Goal: Find specific page/section: Find specific page/section

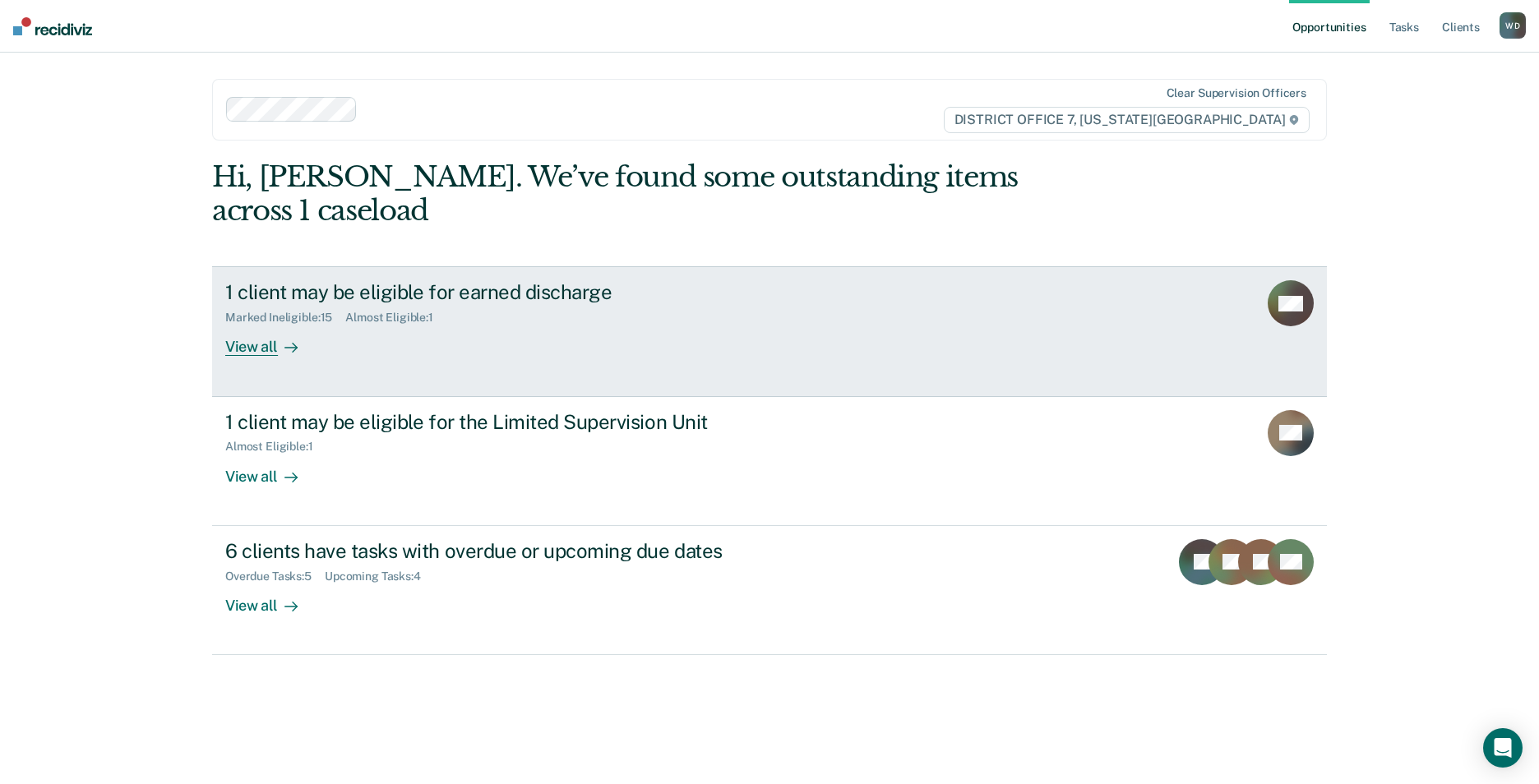
click at [262, 325] on div "View all" at bounding box center [271, 340] width 92 height 32
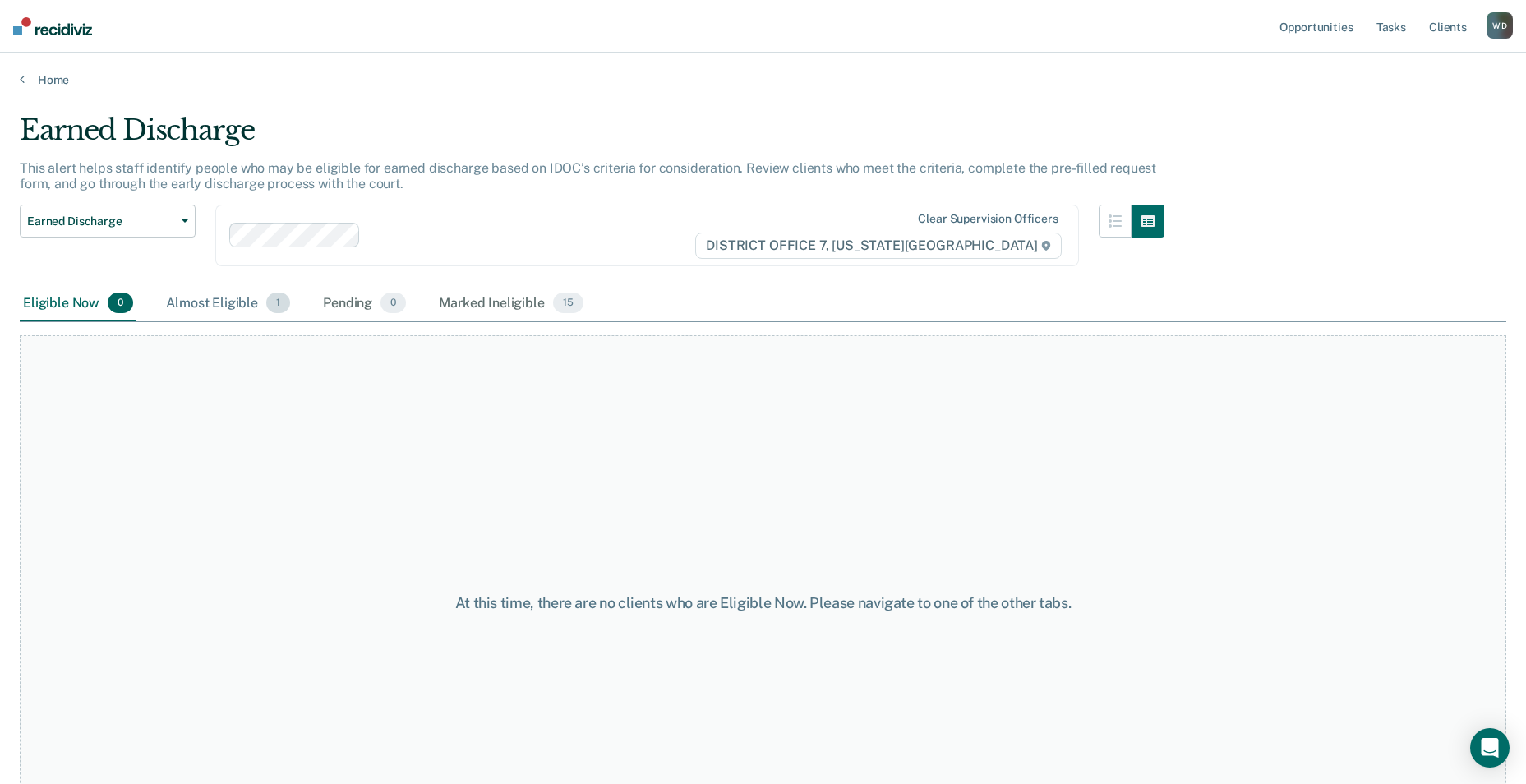
click at [206, 308] on div "Almost Eligible 1" at bounding box center [227, 304] width 131 height 37
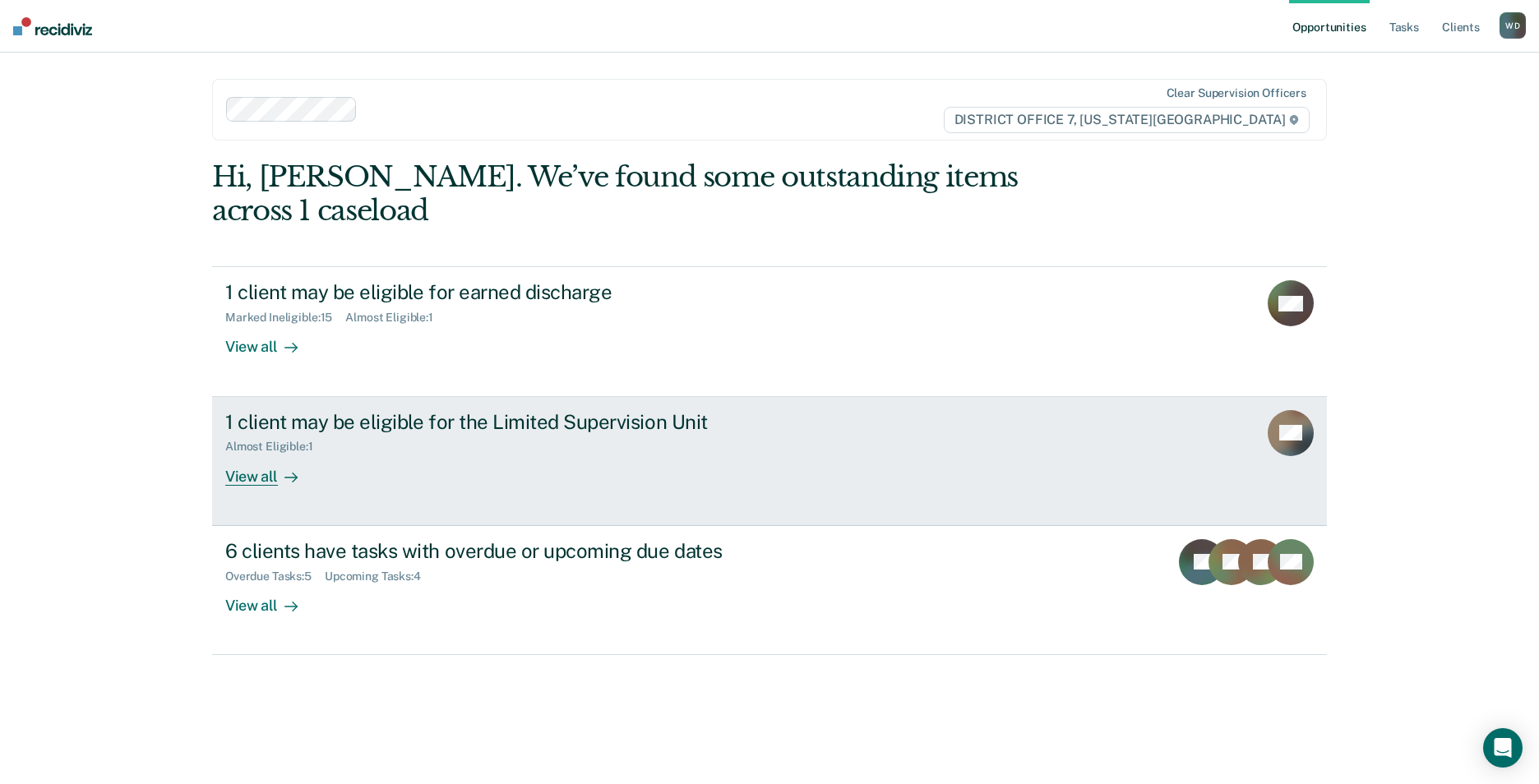
click at [262, 454] on div "View all" at bounding box center [271, 469] width 92 height 32
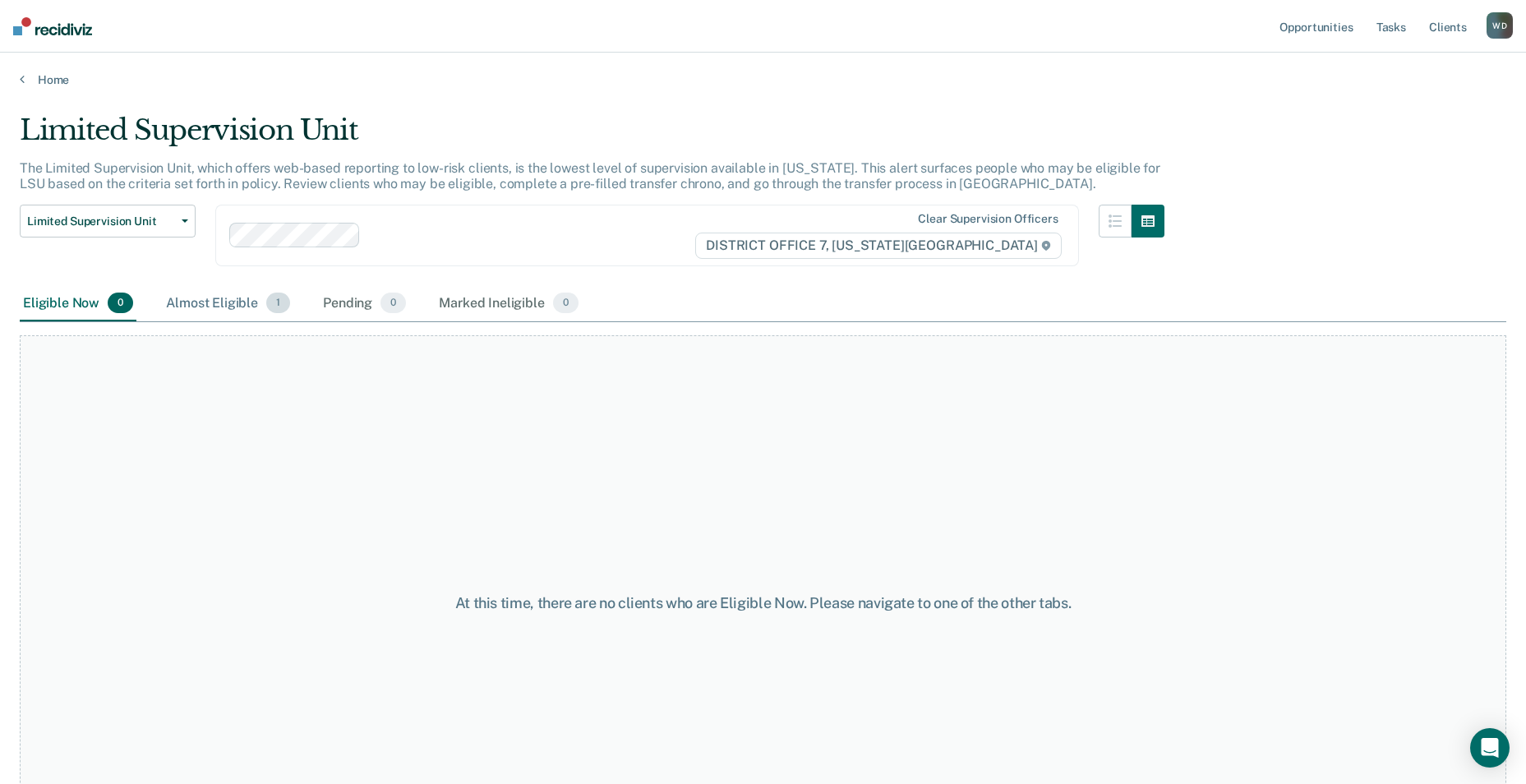
click at [203, 303] on div "Almost Eligible 1" at bounding box center [227, 304] width 131 height 37
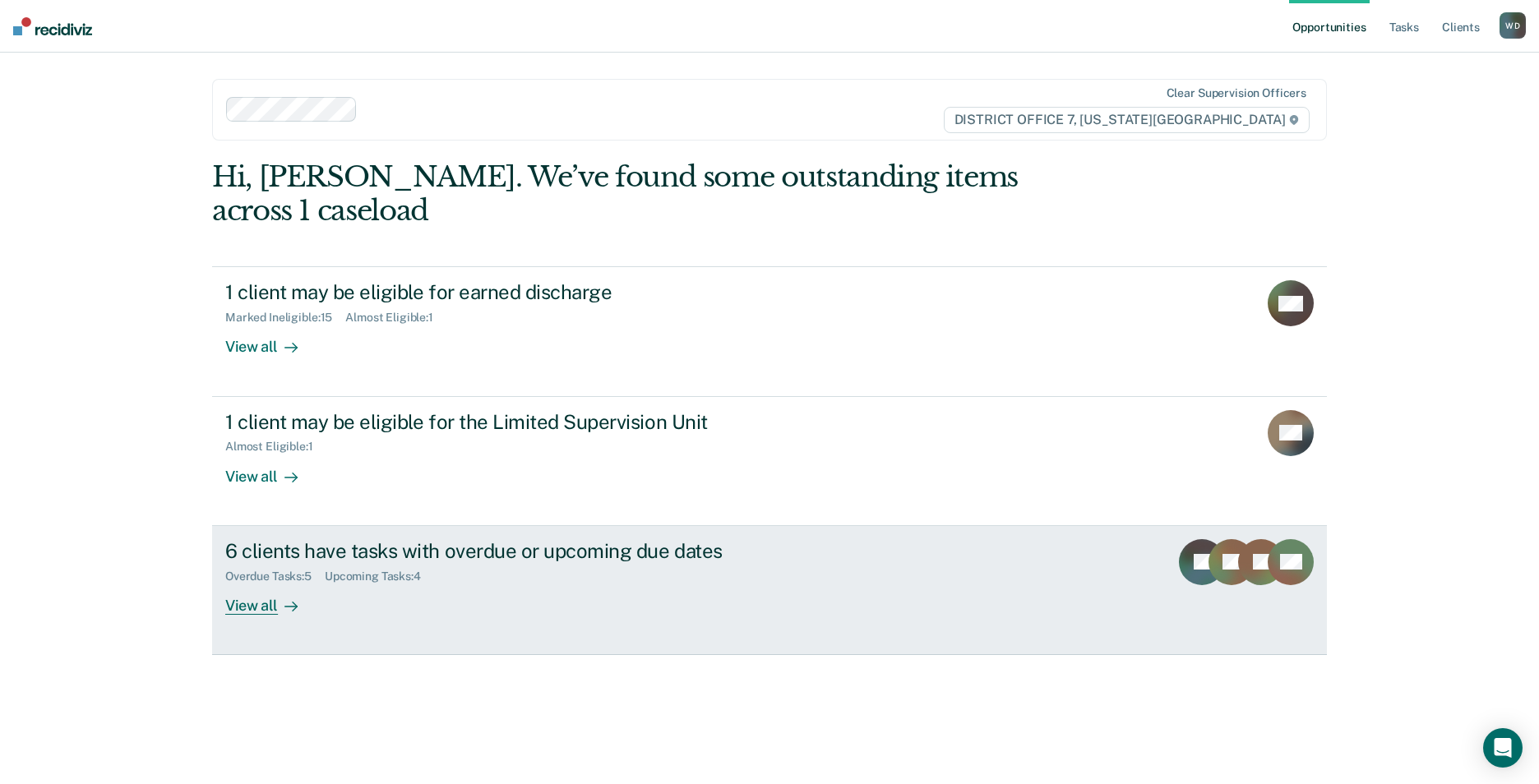
click at [249, 583] on div "View all" at bounding box center [271, 599] width 92 height 32
